Goal: Task Accomplishment & Management: Use online tool/utility

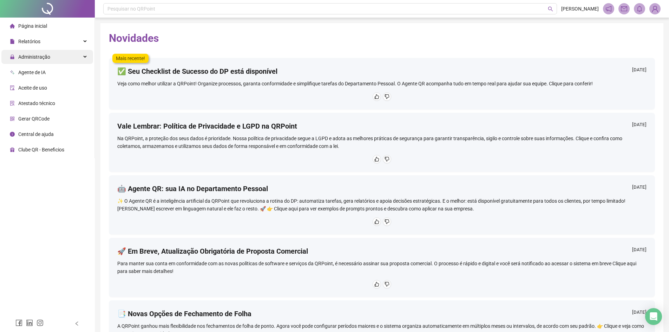
click at [43, 59] on span "Administração" at bounding box center [34, 57] width 32 height 6
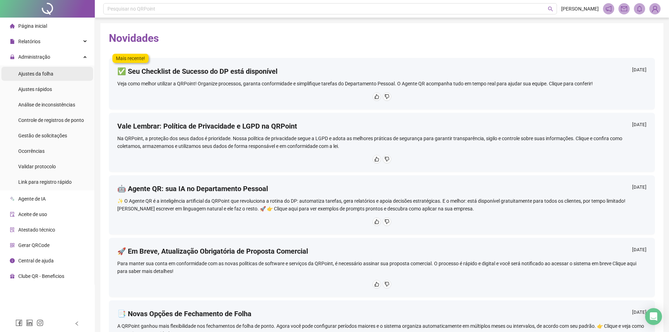
click at [45, 74] on span "Ajustes da folha" at bounding box center [35, 74] width 35 height 6
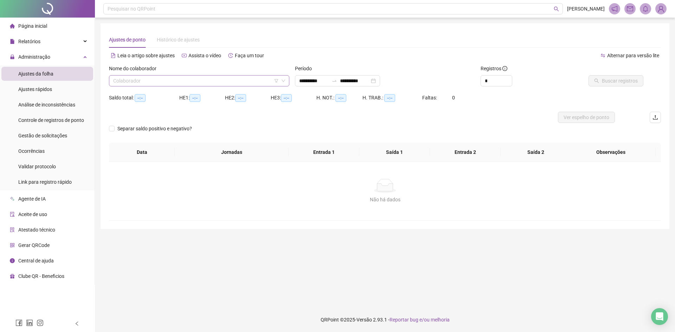
type input "**********"
click at [202, 83] on input "search" at bounding box center [195, 81] width 165 height 11
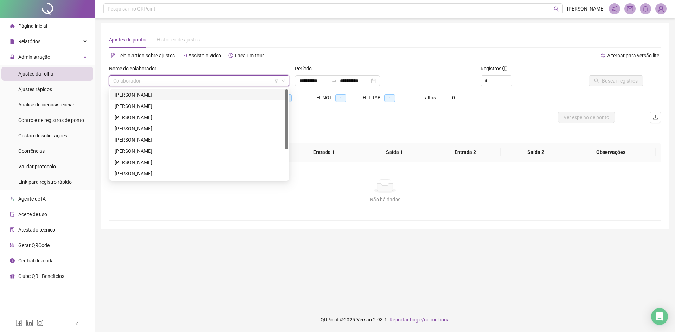
click at [149, 95] on div "[PERSON_NAME]" at bounding box center [199, 95] width 169 height 8
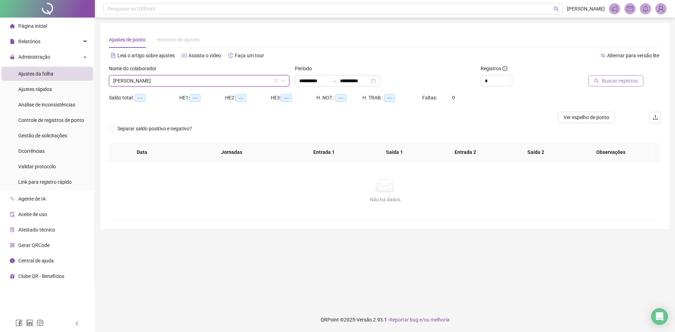
click at [611, 82] on span "Buscar registros" at bounding box center [619, 81] width 36 height 8
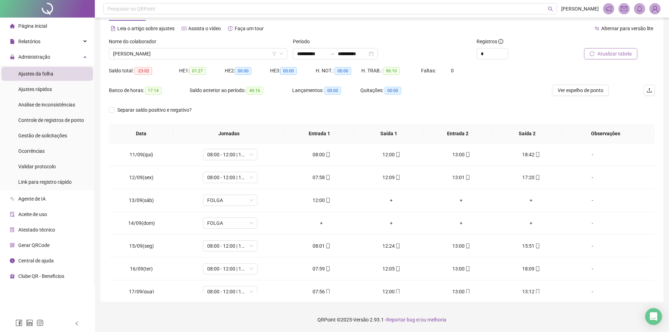
scroll to position [238, 0]
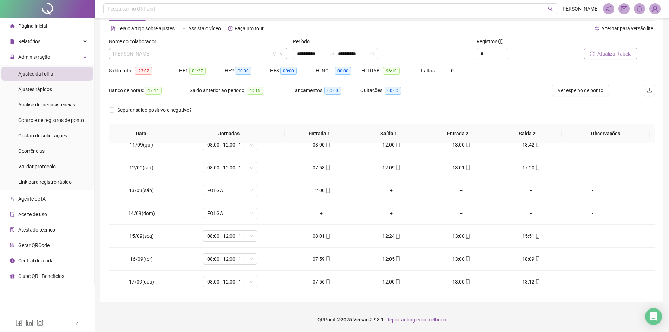
click at [221, 56] on span "[PERSON_NAME]" at bounding box center [198, 53] width 170 height 11
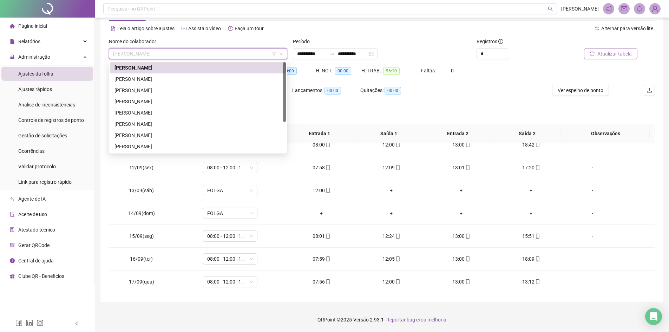
click at [450, 53] on div "**********" at bounding box center [382, 53] width 178 height 11
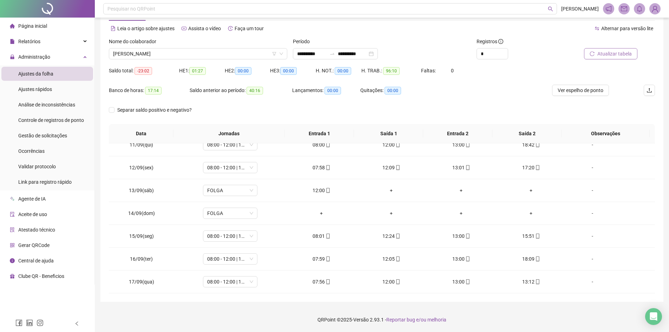
click at [617, 56] on span "Atualizar tabela" at bounding box center [615, 54] width 34 height 8
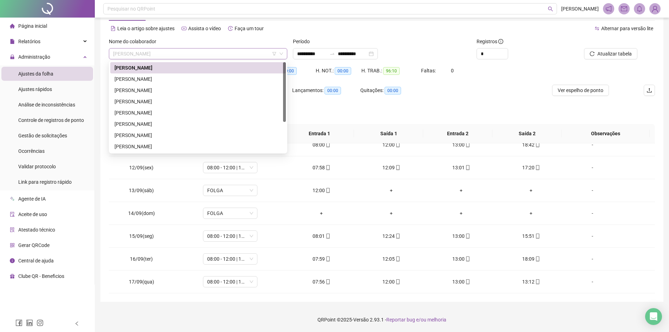
click at [219, 53] on span "[PERSON_NAME]" at bounding box center [198, 53] width 170 height 11
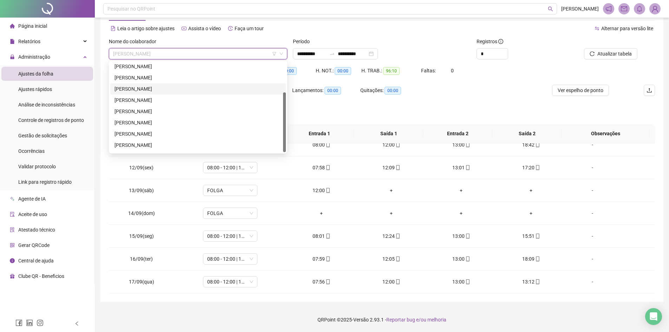
scroll to position [45, 0]
click at [162, 136] on div "[PERSON_NAME]" at bounding box center [198, 135] width 167 height 8
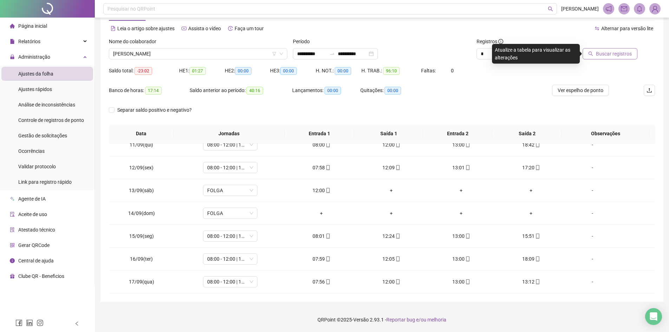
click at [600, 52] on span "Buscar registros" at bounding box center [614, 54] width 36 height 8
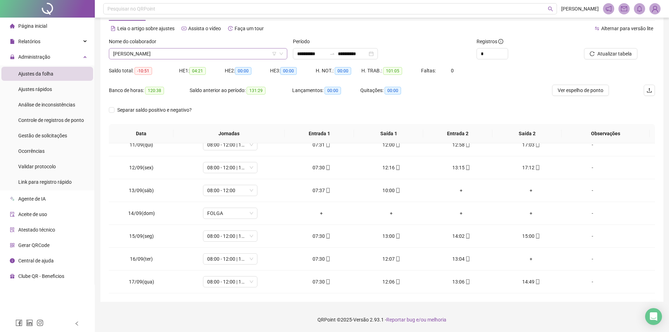
click at [193, 57] on span "[PERSON_NAME]" at bounding box center [198, 53] width 170 height 11
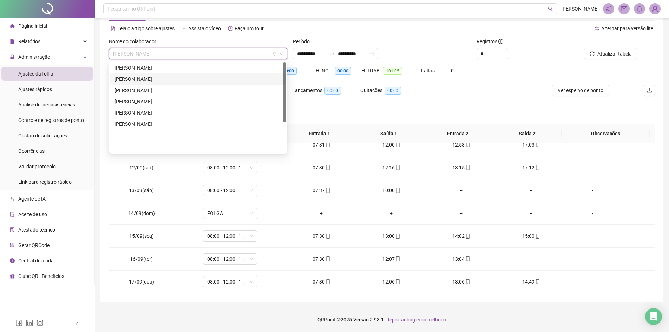
scroll to position [0, 0]
click at [188, 70] on div "[PERSON_NAME]" at bounding box center [198, 68] width 167 height 8
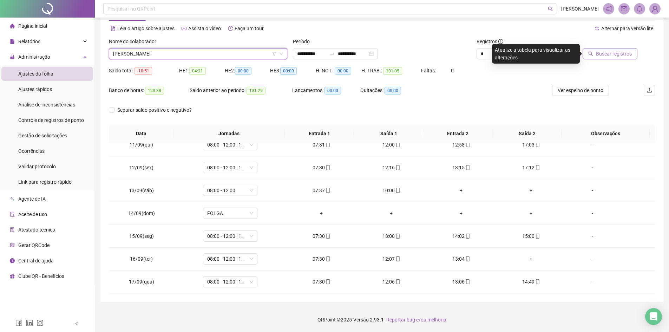
click at [606, 54] on span "Buscar registros" at bounding box center [614, 54] width 36 height 8
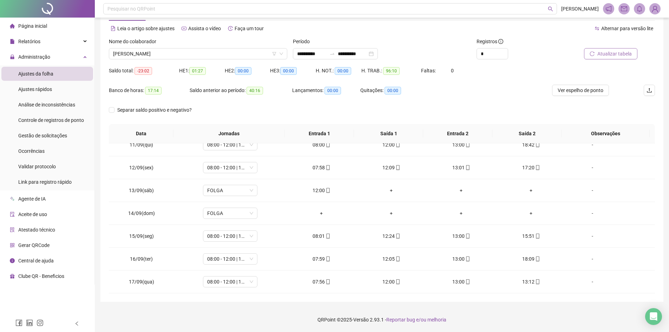
click at [276, 108] on div "Separar saldo positivo e negativo?" at bounding box center [382, 114] width 546 height 20
click at [608, 55] on span "Atualizar tabela" at bounding box center [615, 54] width 34 height 8
click at [258, 113] on div "Separar saldo positivo e negativo?" at bounding box center [382, 114] width 546 height 20
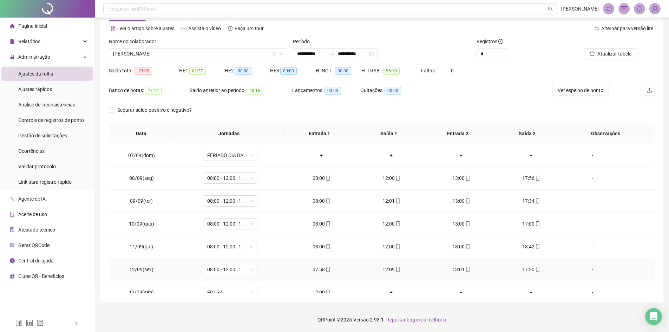
scroll to position [133, 0]
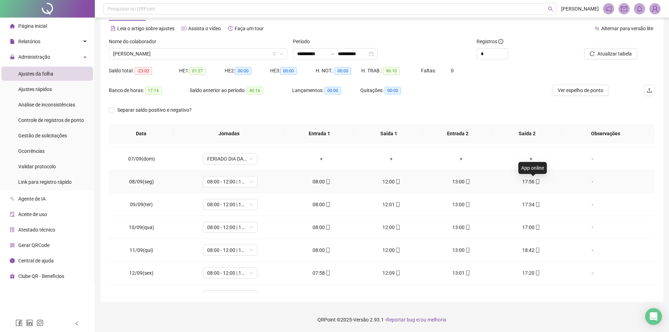
click at [535, 180] on icon "mobile" at bounding box center [537, 181] width 5 height 5
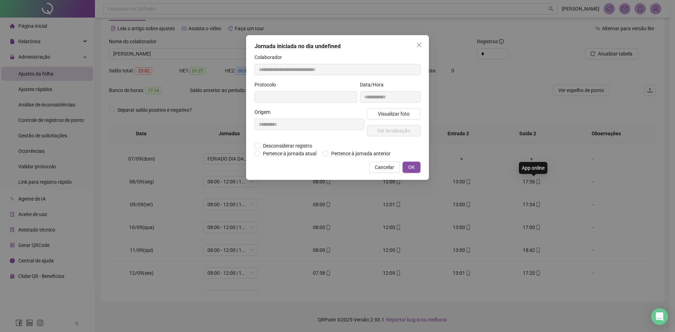
type input "**********"
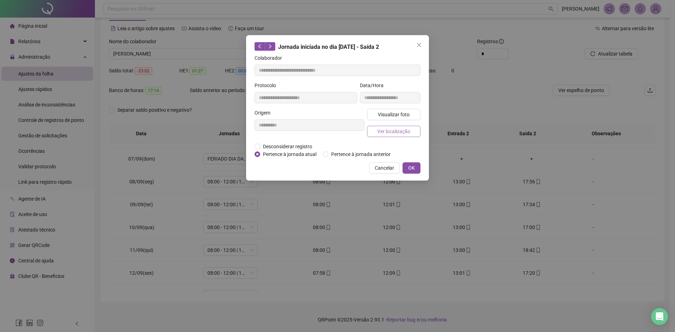
click at [397, 135] on span "Ver localização" at bounding box center [393, 132] width 33 height 8
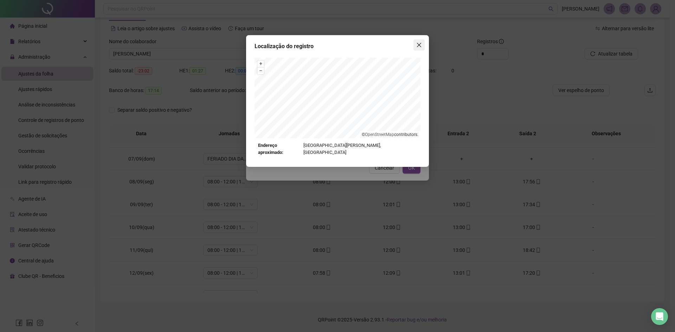
click at [419, 45] on icon "close" at bounding box center [419, 45] width 4 height 4
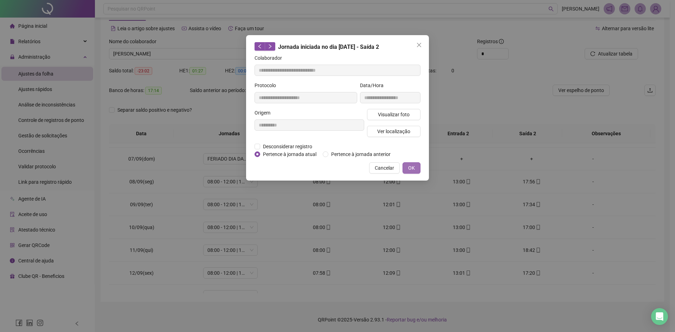
click at [412, 168] on span "OK" at bounding box center [411, 168] width 7 height 8
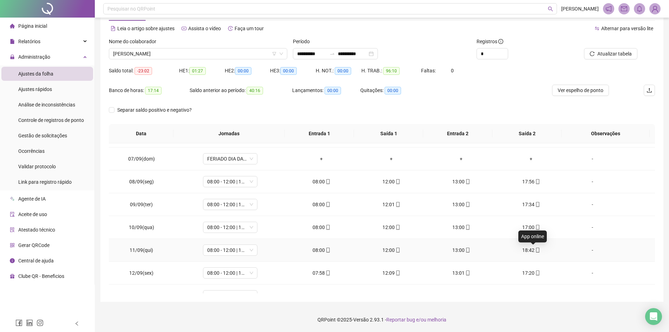
click at [536, 251] on icon "mobile" at bounding box center [537, 250] width 3 height 5
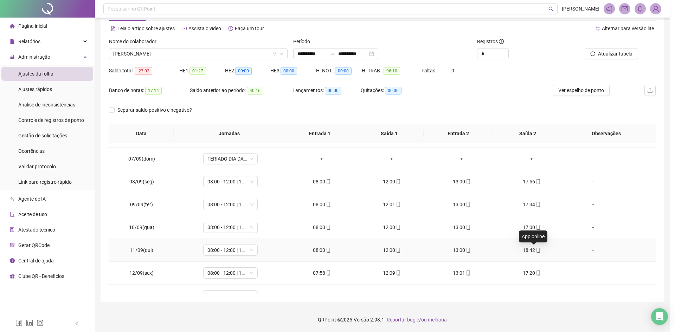
type input "**********"
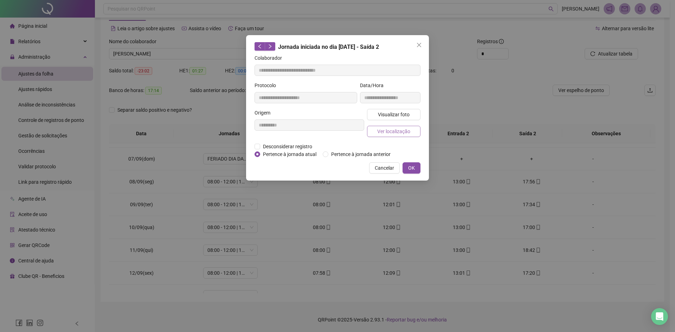
click at [397, 132] on span "Ver localização" at bounding box center [393, 132] width 33 height 8
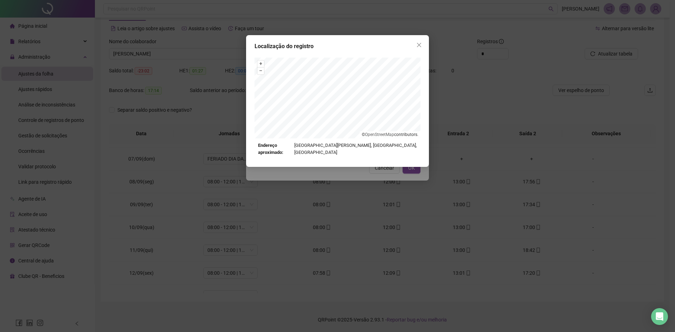
drag, startPoint x: 418, startPoint y: 47, endPoint x: 412, endPoint y: 95, distance: 48.2
click at [418, 47] on icon "close" at bounding box center [419, 45] width 6 height 6
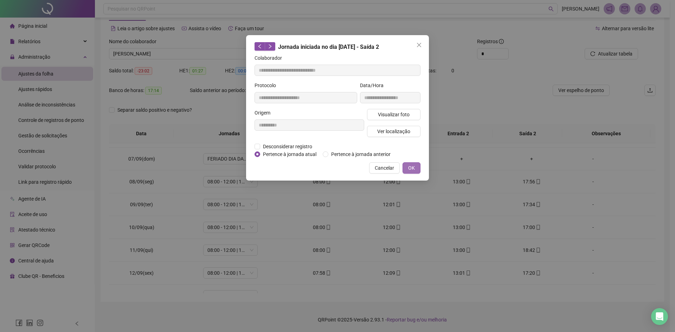
click at [407, 167] on button "OK" at bounding box center [411, 167] width 18 height 11
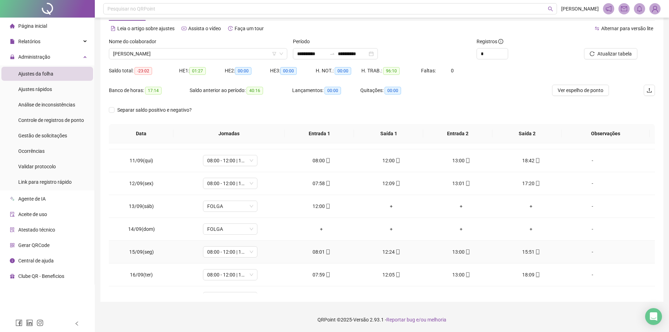
scroll to position [238, 0]
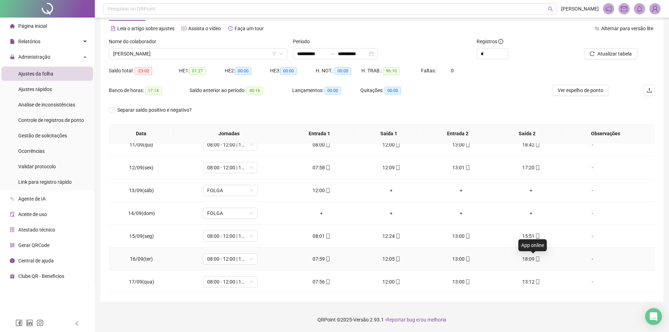
click at [535, 259] on icon "mobile" at bounding box center [537, 258] width 5 height 5
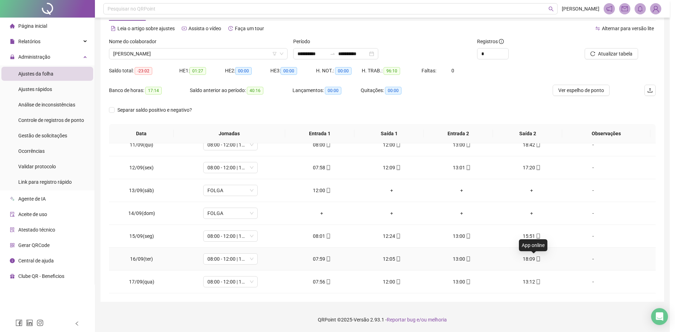
type input "**********"
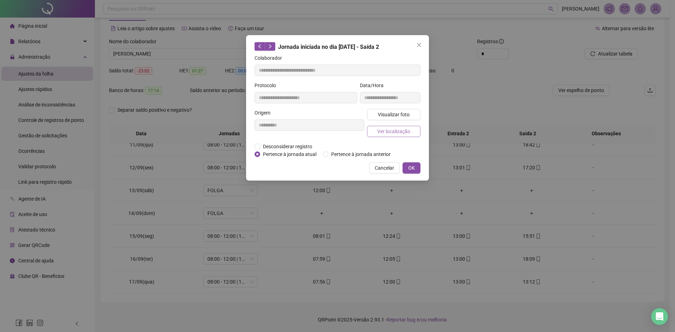
click at [393, 133] on span "Ver localização" at bounding box center [393, 132] width 33 height 8
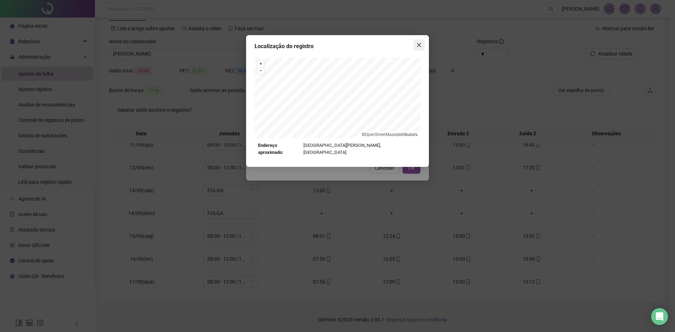
click at [421, 45] on icon "close" at bounding box center [419, 45] width 6 height 6
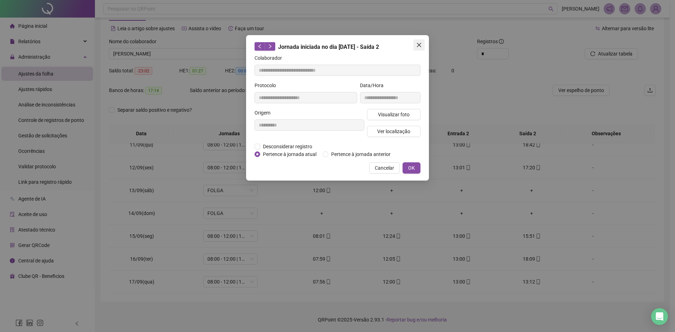
click at [418, 45] on icon "close" at bounding box center [419, 45] width 6 height 6
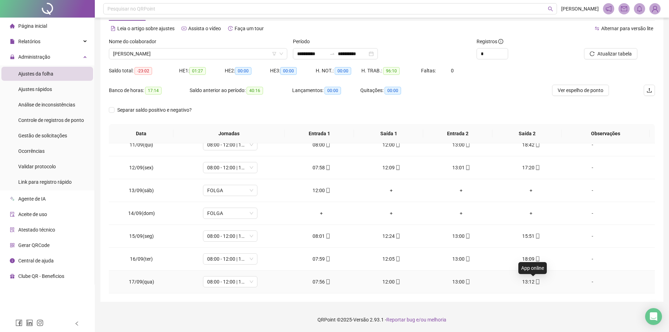
click at [535, 282] on icon "mobile" at bounding box center [537, 281] width 5 height 5
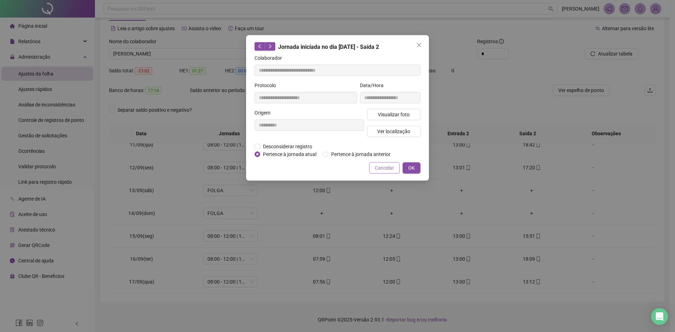
click at [388, 168] on span "Cancelar" at bounding box center [384, 168] width 19 height 8
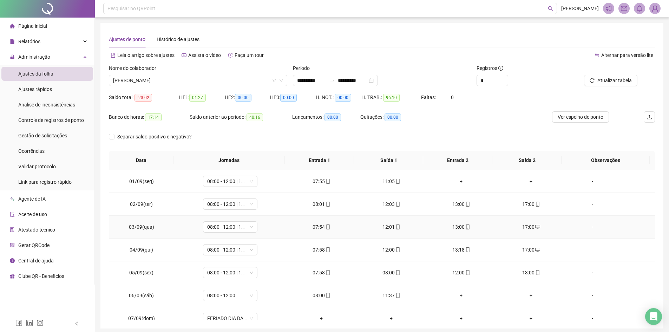
scroll to position [0, 0]
click at [535, 205] on icon "mobile" at bounding box center [537, 204] width 5 height 5
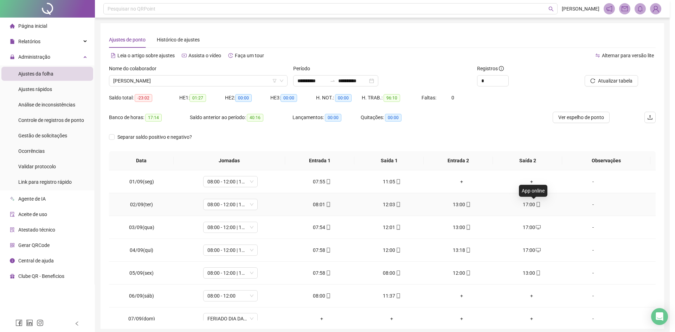
type input "**********"
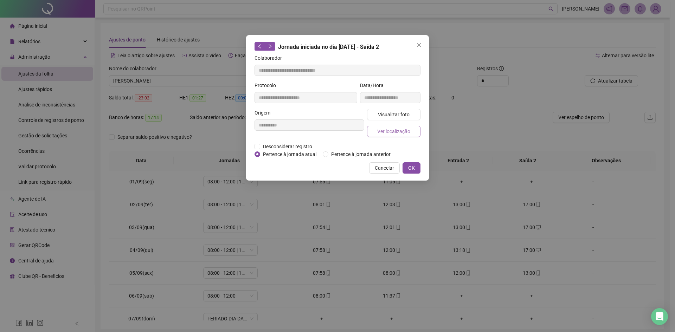
click at [394, 130] on span "Ver localização" at bounding box center [393, 132] width 33 height 8
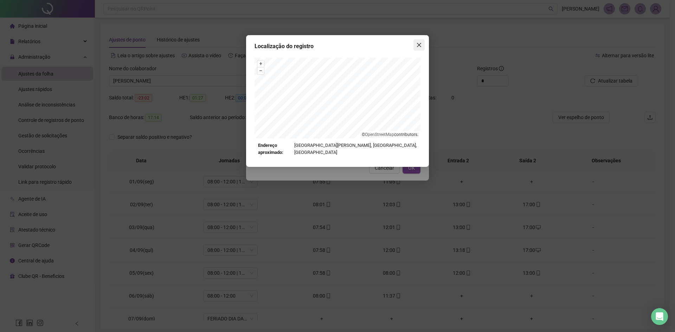
click at [417, 46] on icon "close" at bounding box center [419, 45] width 6 height 6
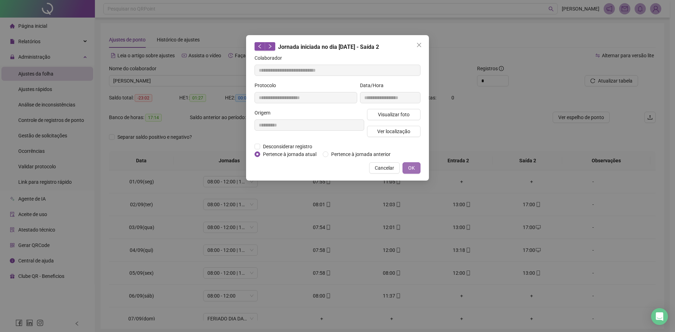
click at [409, 170] on span "OK" at bounding box center [411, 168] width 7 height 8
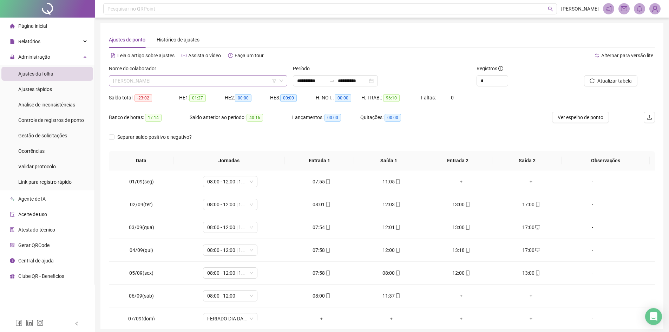
click at [235, 82] on span "[PERSON_NAME]" at bounding box center [198, 81] width 170 height 11
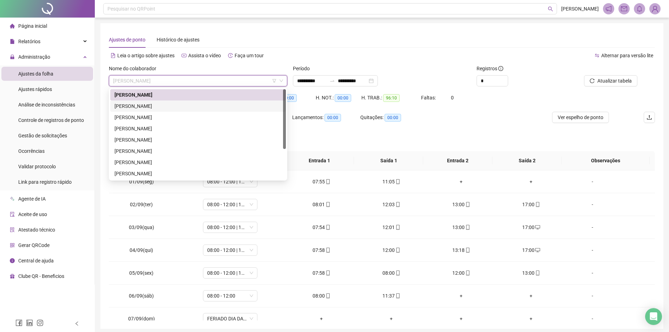
click at [158, 106] on div "[PERSON_NAME]" at bounding box center [198, 106] width 167 height 8
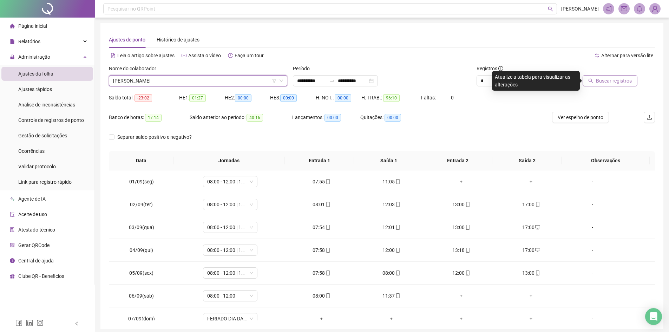
click at [597, 81] on button "Buscar registros" at bounding box center [610, 80] width 55 height 11
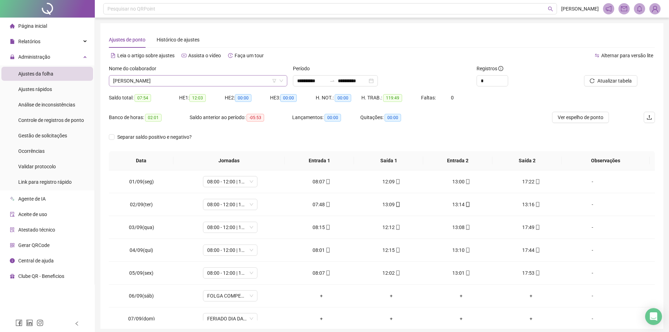
click at [281, 82] on icon "down" at bounding box center [281, 81] width 4 height 4
click at [260, 82] on span "[PERSON_NAME]" at bounding box center [198, 81] width 170 height 11
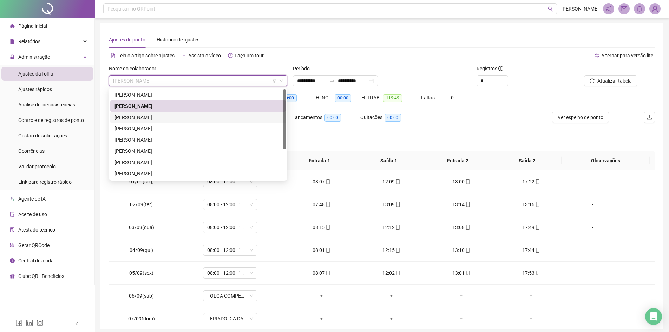
click at [179, 116] on div "[PERSON_NAME]" at bounding box center [198, 117] width 167 height 8
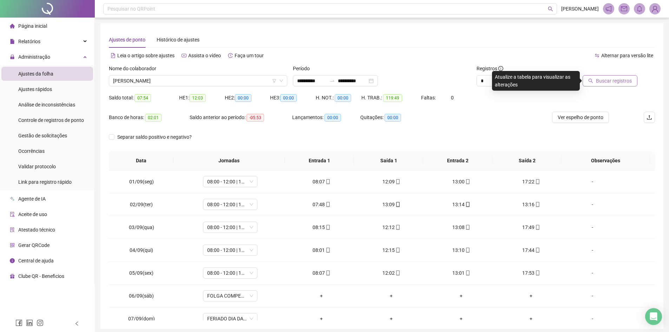
click at [618, 79] on span "Buscar registros" at bounding box center [614, 81] width 36 height 8
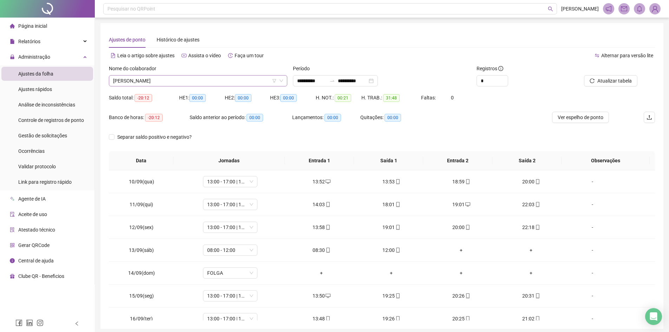
click at [281, 83] on icon "down" at bounding box center [281, 81] width 4 height 4
click at [281, 80] on icon "down" at bounding box center [281, 81] width 4 height 4
click at [254, 82] on span "[PERSON_NAME]" at bounding box center [198, 81] width 170 height 11
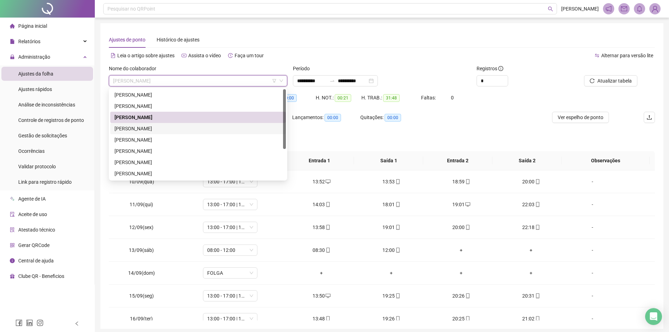
click at [150, 130] on div "[PERSON_NAME]" at bounding box center [198, 129] width 167 height 8
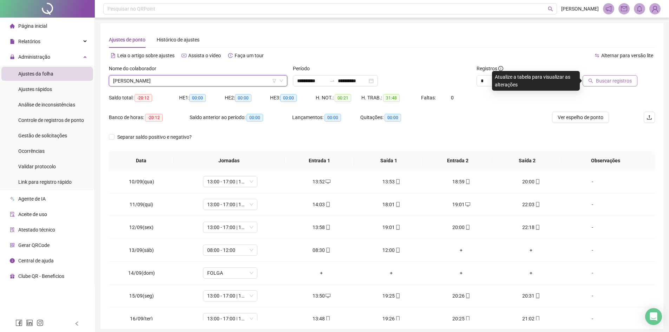
click at [605, 76] on button "Buscar registros" at bounding box center [610, 80] width 55 height 11
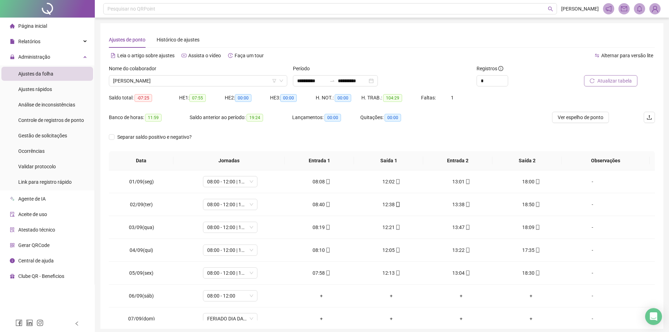
click at [614, 82] on span "Atualizar tabela" at bounding box center [615, 81] width 34 height 8
click at [248, 82] on span "[PERSON_NAME]" at bounding box center [198, 81] width 170 height 11
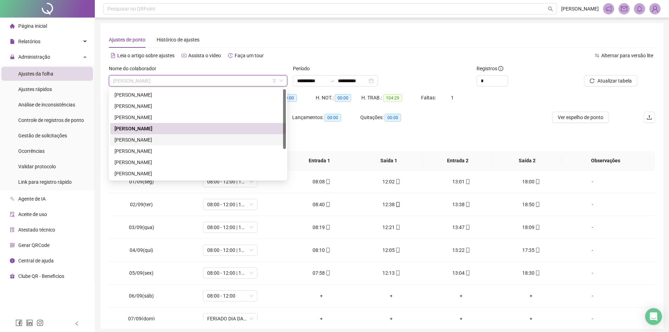
click at [177, 137] on div "[PERSON_NAME]" at bounding box center [198, 140] width 167 height 8
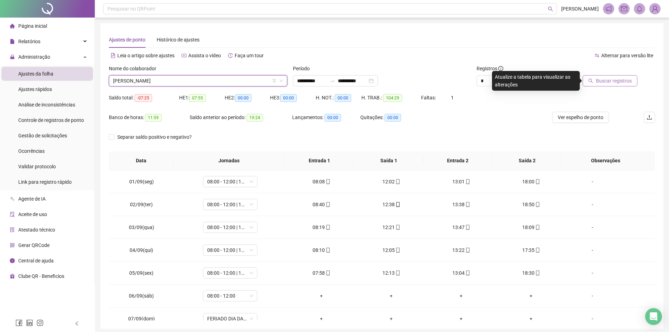
click at [615, 82] on span "Buscar registros" at bounding box center [614, 81] width 36 height 8
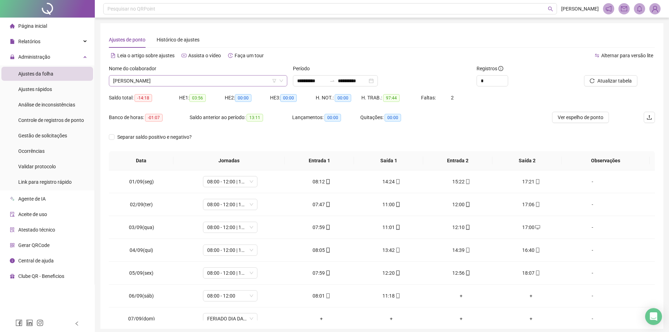
click at [277, 83] on span "[PERSON_NAME]" at bounding box center [198, 81] width 170 height 11
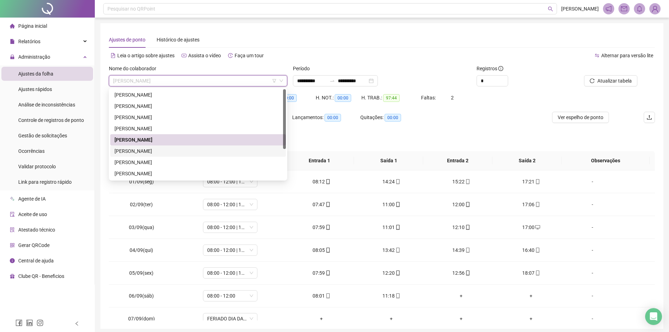
click at [180, 150] on div "[PERSON_NAME]" at bounding box center [198, 151] width 167 height 8
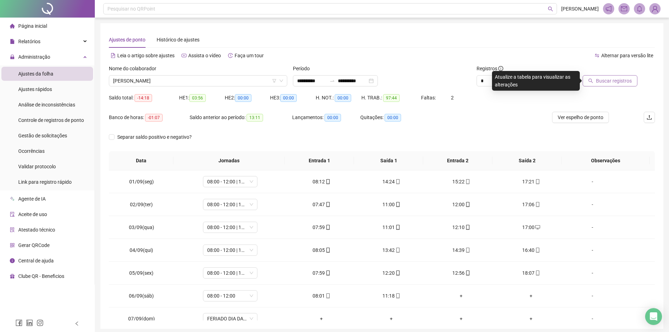
click at [603, 78] on span "Buscar registros" at bounding box center [614, 81] width 36 height 8
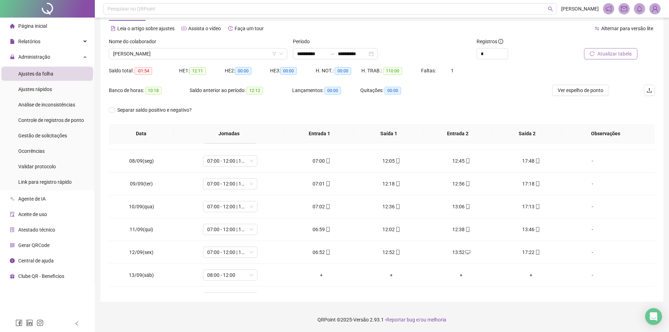
scroll to position [238, 0]
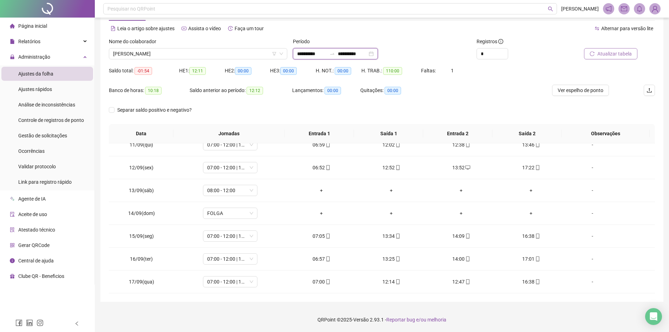
click at [367, 55] on input "**********" at bounding box center [353, 54] width 30 height 8
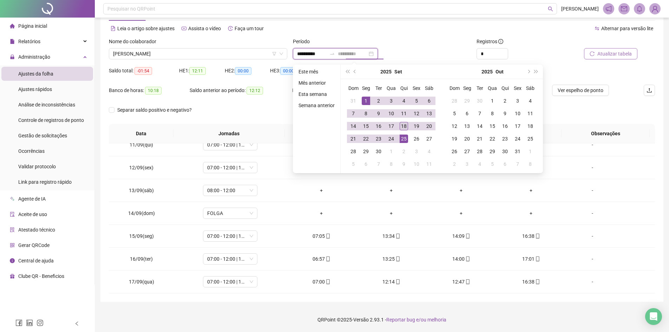
type input "**********"
click at [403, 126] on div "18" at bounding box center [404, 126] width 8 height 8
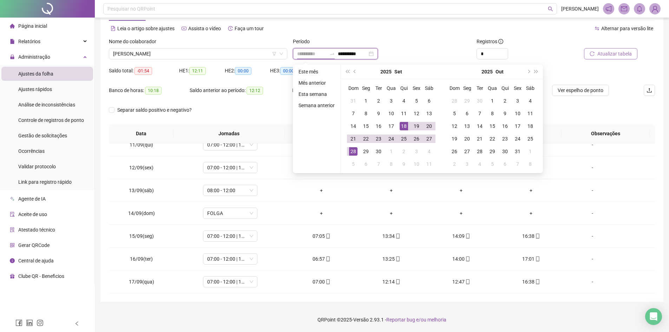
type input "**********"
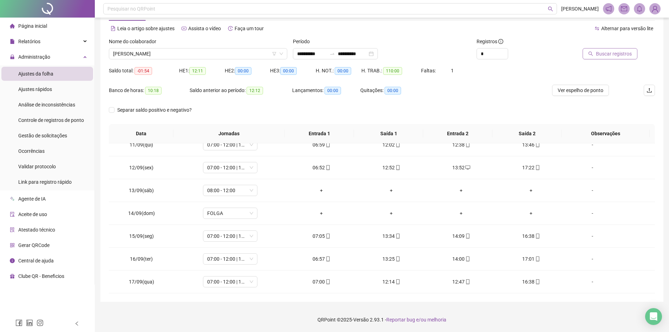
click at [601, 57] on span "Buscar registros" at bounding box center [614, 54] width 36 height 8
click at [220, 283] on span "07:00 - 12:00 | 13:00 - 16:00" at bounding box center [230, 281] width 46 height 11
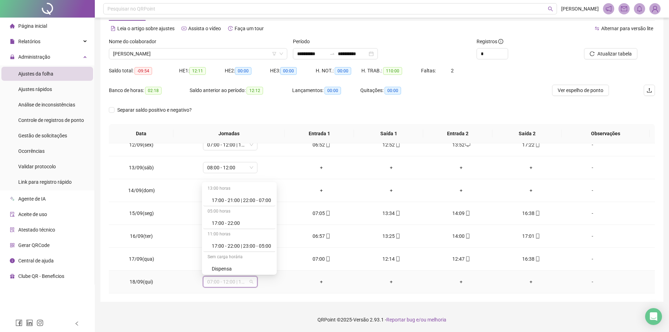
scroll to position [549, 0]
click at [237, 242] on div "Folga compensatória" at bounding box center [241, 245] width 59 height 8
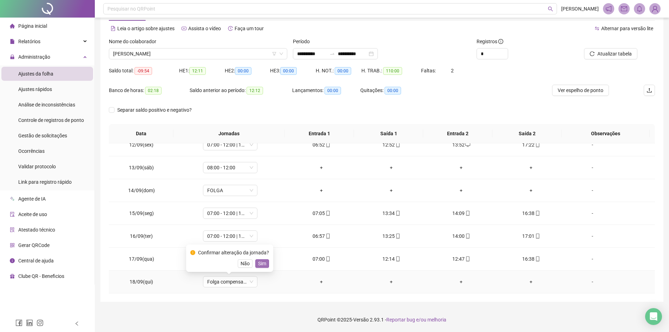
click at [258, 265] on span "Sim" at bounding box center [262, 264] width 8 height 8
click at [605, 58] on button "Atualizar tabela" at bounding box center [610, 53] width 53 height 11
click at [283, 117] on div "Separar saldo positivo e negativo?" at bounding box center [382, 114] width 546 height 20
